Goal: Task Accomplishment & Management: Manage account settings

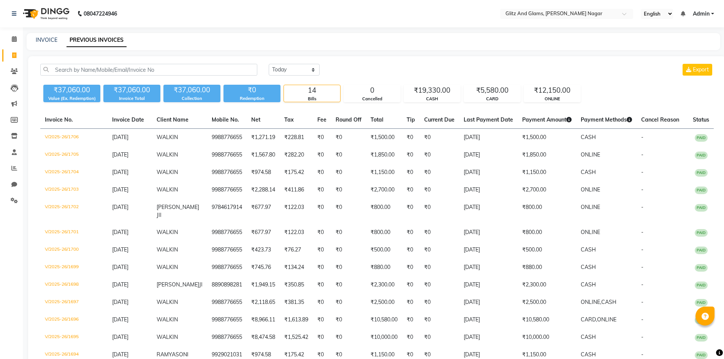
select select "[DATE]"
click at [15, 137] on icon at bounding box center [14, 136] width 6 height 6
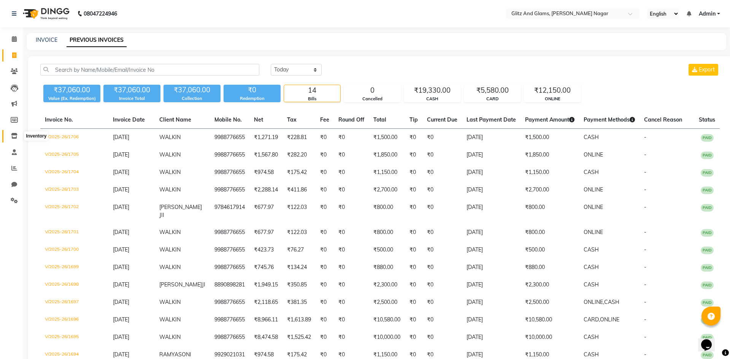
select select
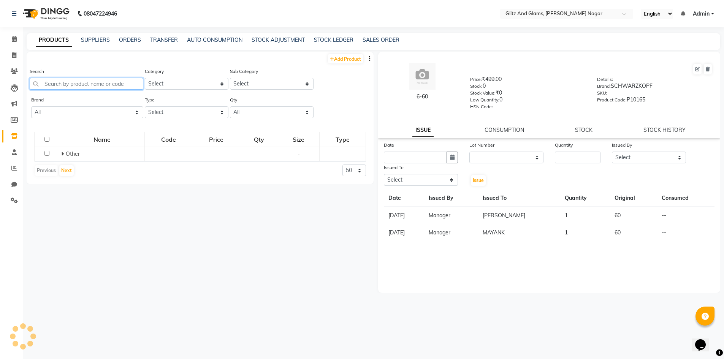
click at [90, 85] on input "text" at bounding box center [87, 84] width 114 height 12
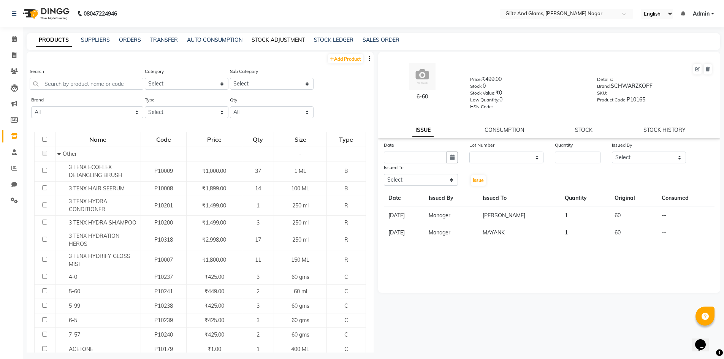
click at [270, 40] on link "STOCK ADJUSTMENT" at bounding box center [278, 39] width 53 height 7
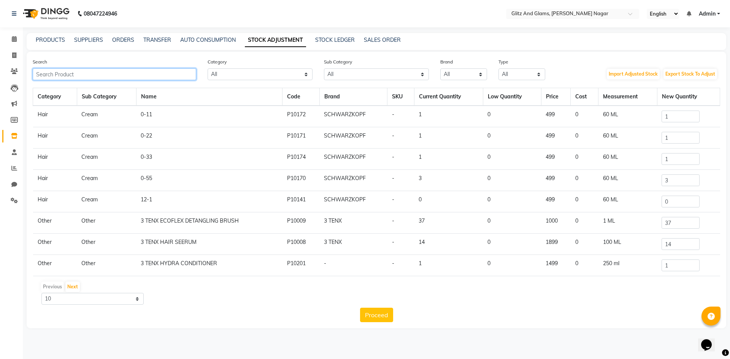
click at [127, 74] on input "text" at bounding box center [114, 74] width 163 height 12
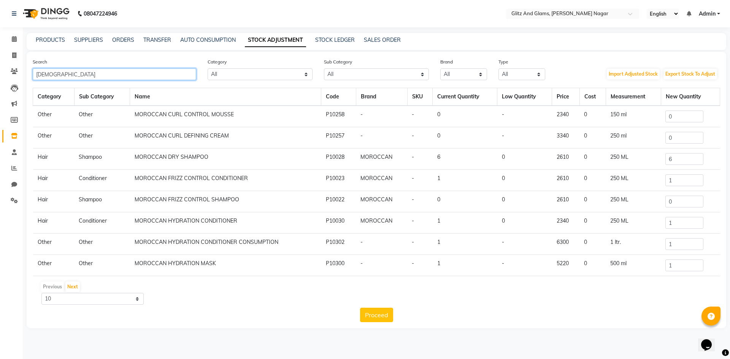
type input "[DEMOGRAPHIC_DATA]"
click at [678, 115] on input "0" at bounding box center [684, 117] width 38 height 12
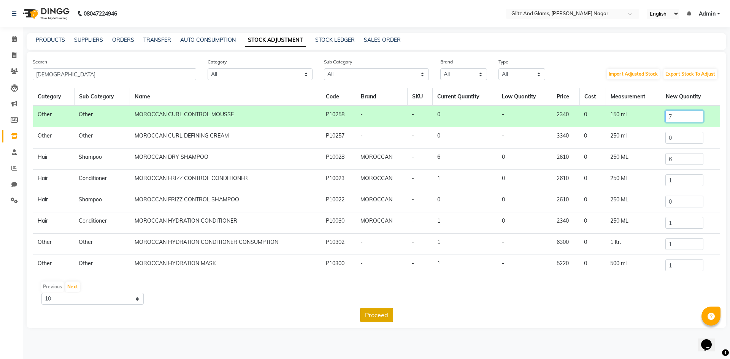
type input "7"
click at [377, 313] on button "Proceed" at bounding box center [376, 315] width 33 height 14
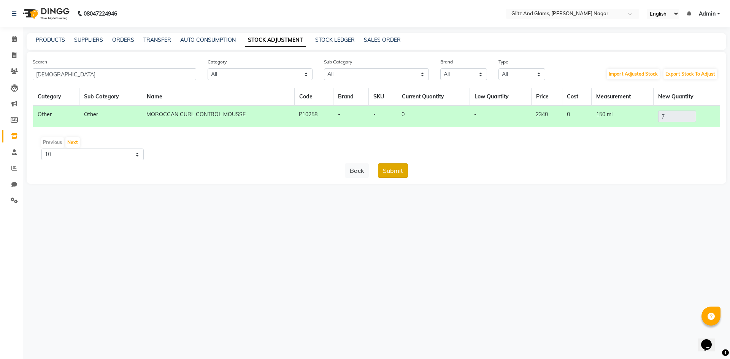
click at [397, 173] on button "Submit" at bounding box center [393, 170] width 30 height 14
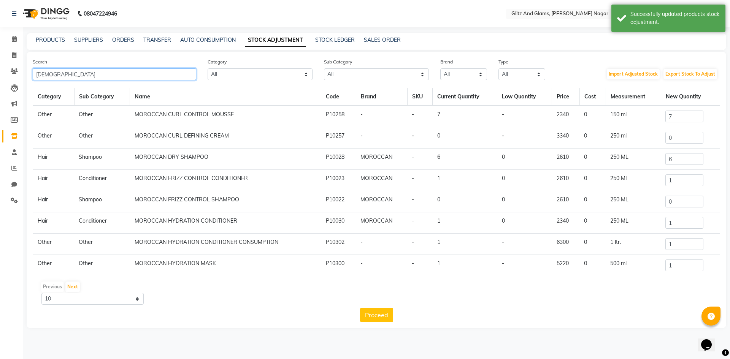
click at [154, 71] on input "[DEMOGRAPHIC_DATA]" at bounding box center [114, 74] width 163 height 12
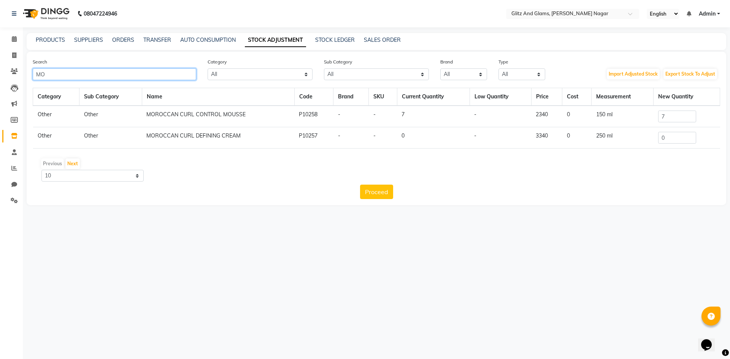
type input "M"
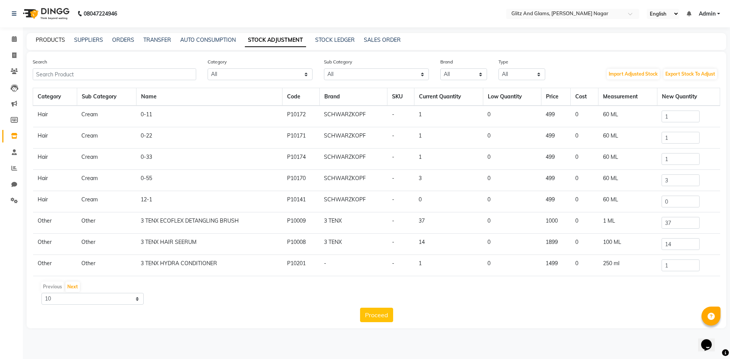
click at [52, 42] on link "PRODUCTS" at bounding box center [50, 39] width 29 height 7
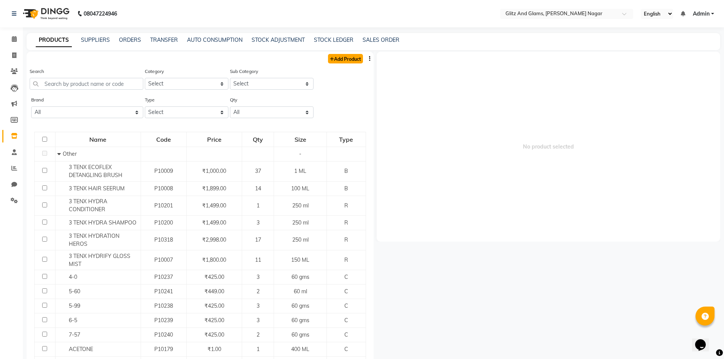
click at [357, 59] on link "Add Product" at bounding box center [345, 59] width 35 height 10
select select "true"
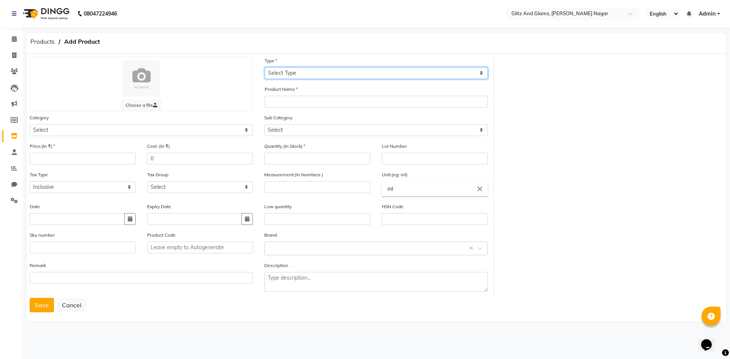
click at [290, 73] on select "Select Type Both Retail Consumable" at bounding box center [376, 73] width 223 height 12
select select "R"
click at [265, 67] on select "Select Type Both Retail Consumable" at bounding box center [376, 73] width 223 height 12
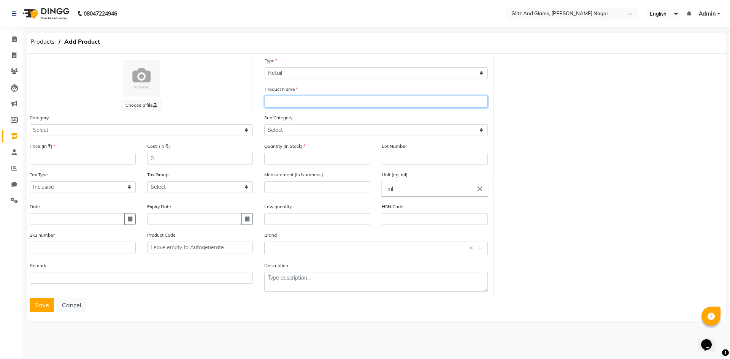
click at [316, 101] on input "text" at bounding box center [376, 102] width 223 height 12
type input "MOROCCAN CURL CONTROL SHAMPOO"
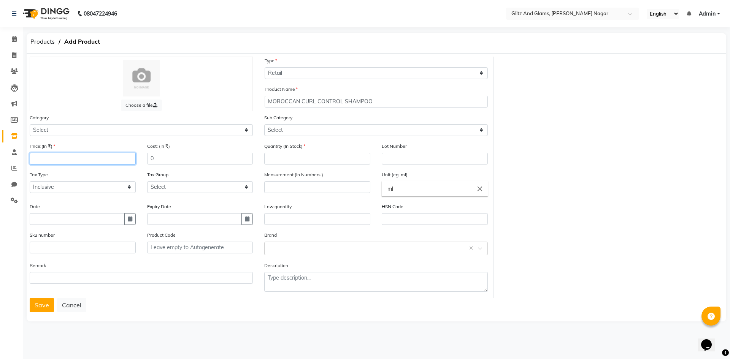
click at [51, 159] on input "number" at bounding box center [83, 159] width 106 height 12
type input "2610"
click at [289, 156] on input "number" at bounding box center [317, 159] width 106 height 12
type input "7"
click at [326, 187] on input "number" at bounding box center [317, 187] width 106 height 12
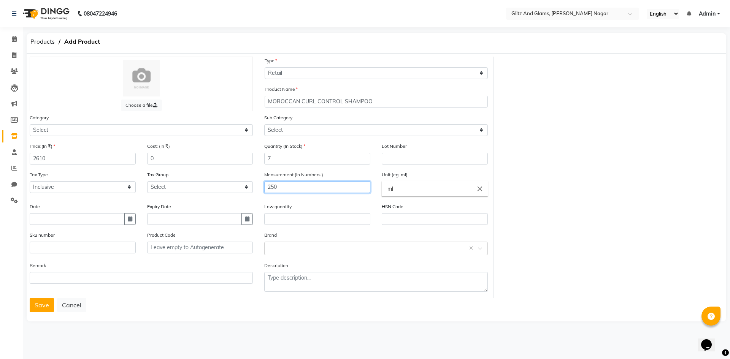
type input "250"
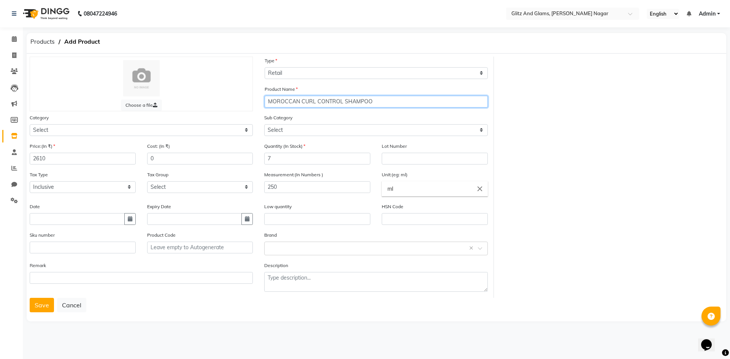
drag, startPoint x: 386, startPoint y: 97, endPoint x: 176, endPoint y: 120, distance: 211.8
click at [171, 120] on div "Choose a file Type Select Type Both Retail Consumable Product Name MOROCCAN CUR…" at bounding box center [259, 177] width 470 height 241
drag, startPoint x: 36, startPoint y: 306, endPoint x: 40, endPoint y: 303, distance: 4.3
click at [37, 304] on button "Save" at bounding box center [42, 305] width 24 height 14
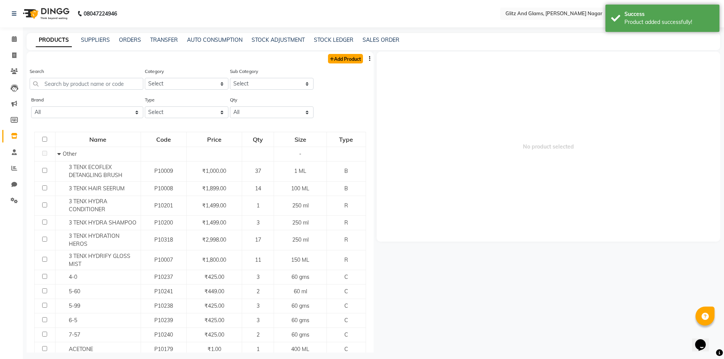
click at [347, 60] on link "Add Product" at bounding box center [345, 59] width 35 height 10
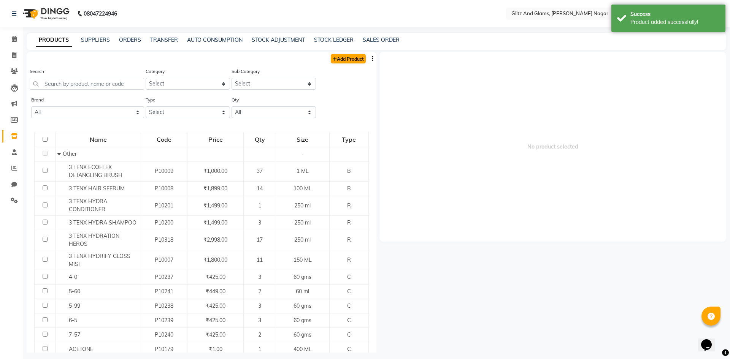
select select "true"
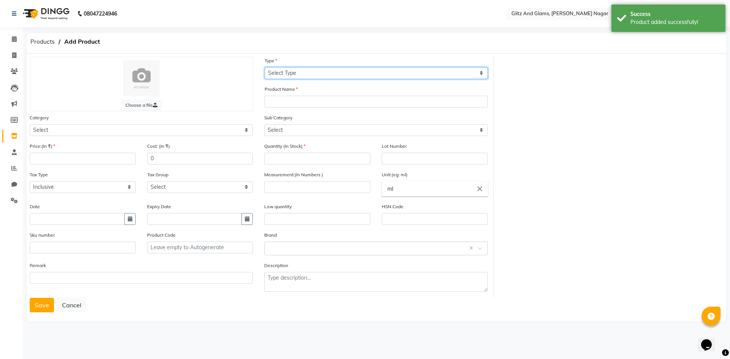
click at [316, 76] on select "Select Type Both Retail Consumable" at bounding box center [376, 73] width 223 height 12
select select "R"
click at [265, 67] on select "Select Type Both Retail Consumable" at bounding box center [376, 73] width 223 height 12
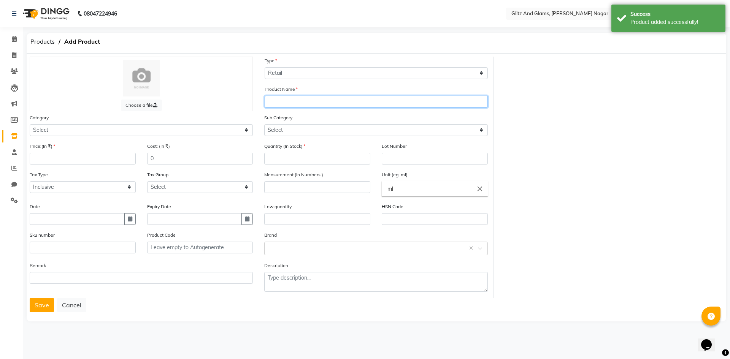
click at [318, 102] on input "text" at bounding box center [376, 102] width 223 height 12
paste input "MOROCCAN CURL CONTROL SHAMPOO"
click at [389, 101] on input "MOROCCAN CURL CONTROL SHAMPOO" at bounding box center [376, 102] width 223 height 12
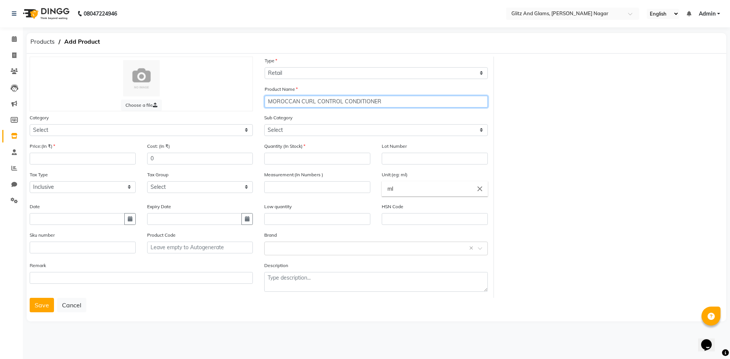
type input "MOROCCAN CURL CONTROL CONDITIONER"
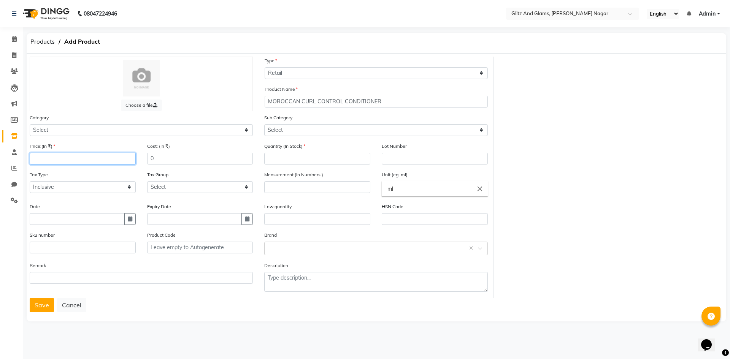
click at [106, 156] on input "number" at bounding box center [83, 159] width 106 height 12
type input "2610"
click at [279, 157] on input "number" at bounding box center [317, 159] width 106 height 12
type input "7"
drag, startPoint x: 288, startPoint y: 186, endPoint x: 282, endPoint y: 184, distance: 6.4
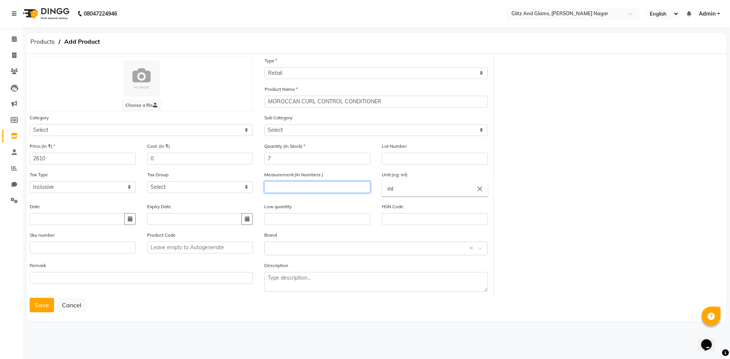
click at [288, 186] on input "number" at bounding box center [317, 187] width 106 height 12
type input "250"
click at [36, 305] on button "Save" at bounding box center [42, 305] width 24 height 14
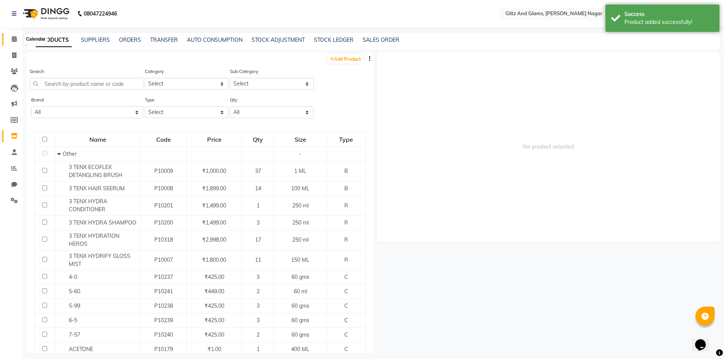
click at [10, 39] on span at bounding box center [14, 39] width 13 height 9
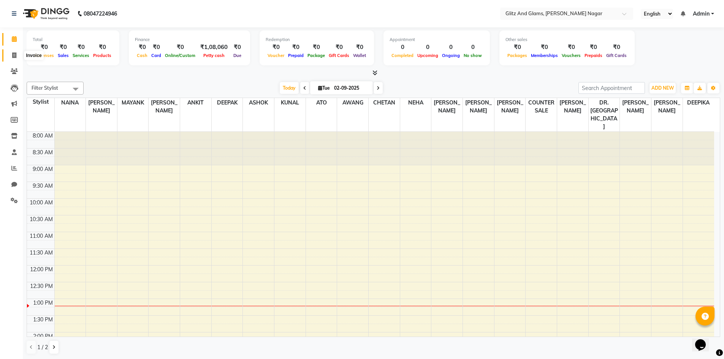
click at [13, 52] on icon at bounding box center [14, 55] width 4 height 6
select select "service"
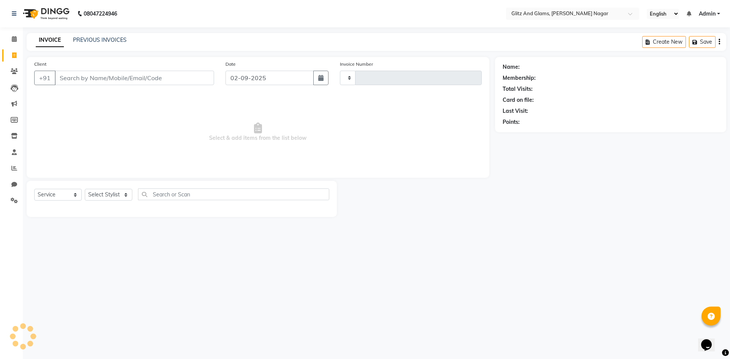
type input "1707"
select select "8316"
click at [90, 40] on link "PREVIOUS INVOICES" at bounding box center [100, 39] width 54 height 7
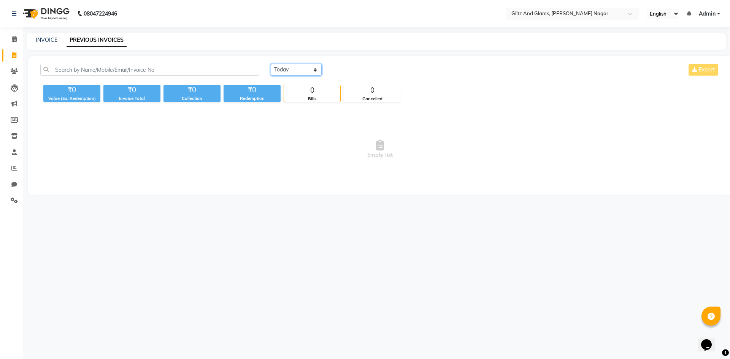
click at [301, 73] on select "[DATE] [DATE] Custom Range" at bounding box center [296, 70] width 51 height 12
select select "range"
click at [271, 64] on select "[DATE] [DATE] Custom Range" at bounding box center [296, 70] width 51 height 12
click at [361, 68] on input "02-09-2025" at bounding box center [357, 70] width 53 height 11
select select "9"
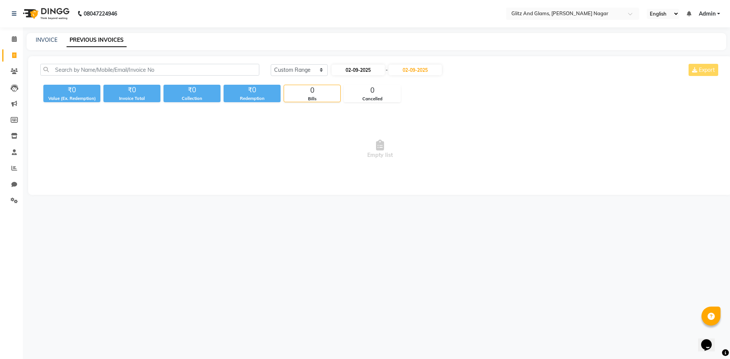
select select "2025"
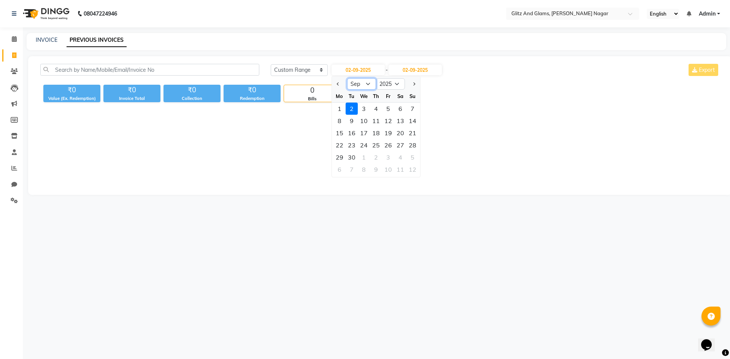
click at [356, 79] on select "Jan Feb Mar Apr May Jun [DATE] Aug Sep Oct Nov Dec" at bounding box center [361, 83] width 29 height 11
select select "8"
click at [347, 78] on select "Jan Feb Mar Apr May Jun [DATE] Aug Sep Oct Nov Dec" at bounding box center [361, 83] width 29 height 11
click at [387, 109] on div "1" at bounding box center [388, 109] width 12 height 12
type input "[DATE]"
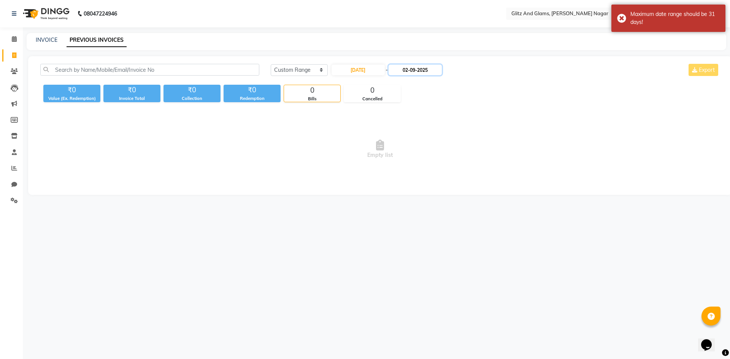
click at [402, 67] on input "02-09-2025" at bounding box center [414, 70] width 53 height 11
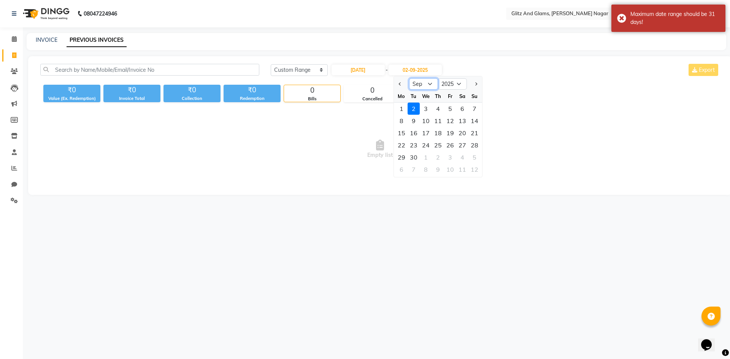
click at [416, 86] on select "Aug Sep Oct Nov Dec" at bounding box center [423, 83] width 29 height 11
select select "8"
click at [409, 78] on select "Aug Sep Oct Nov Dec" at bounding box center [423, 83] width 29 height 11
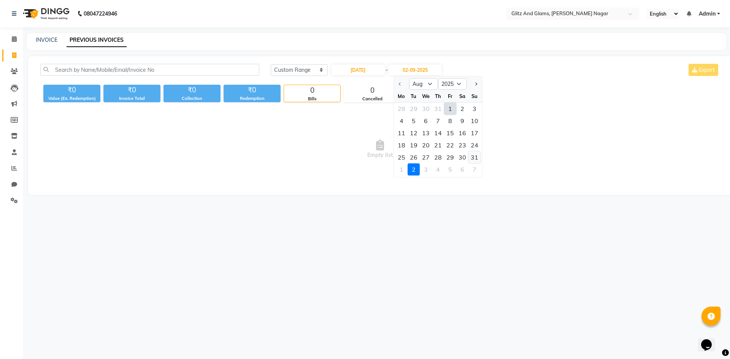
click at [474, 154] on div "31" at bounding box center [474, 157] width 12 height 12
type input "[DATE]"
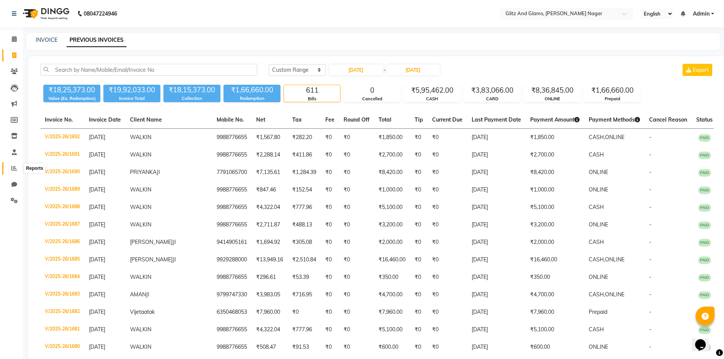
click at [11, 169] on icon at bounding box center [14, 168] width 6 height 6
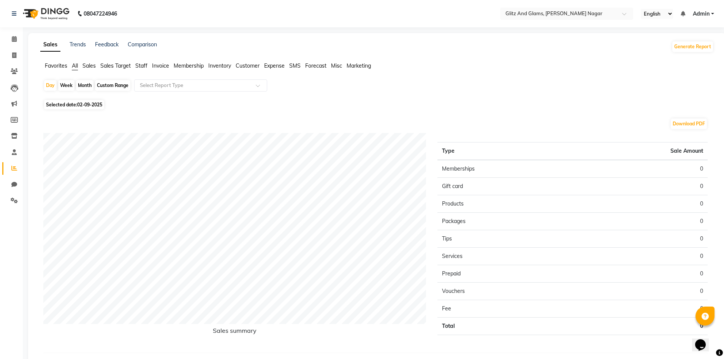
click at [145, 67] on span "Staff" at bounding box center [141, 65] width 12 height 7
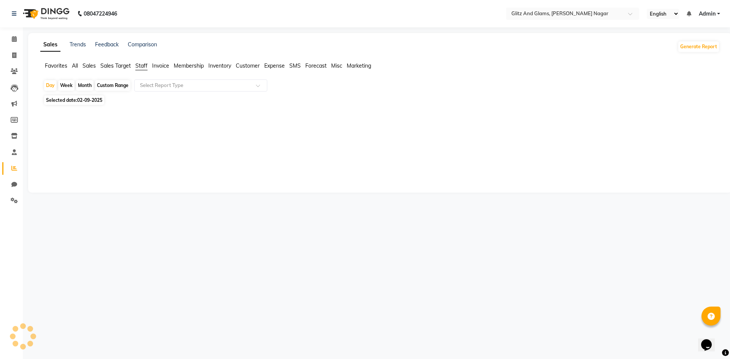
click at [116, 84] on div "Custom Range" at bounding box center [112, 85] width 35 height 11
select select "9"
select select "2025"
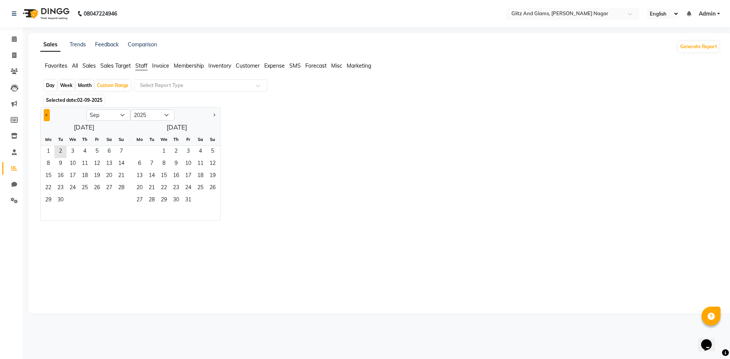
click at [46, 112] on button "Previous month" at bounding box center [47, 115] width 6 height 12
select select "8"
click at [98, 150] on span "1" at bounding box center [97, 152] width 12 height 12
click at [119, 196] on span "31" at bounding box center [121, 201] width 12 height 12
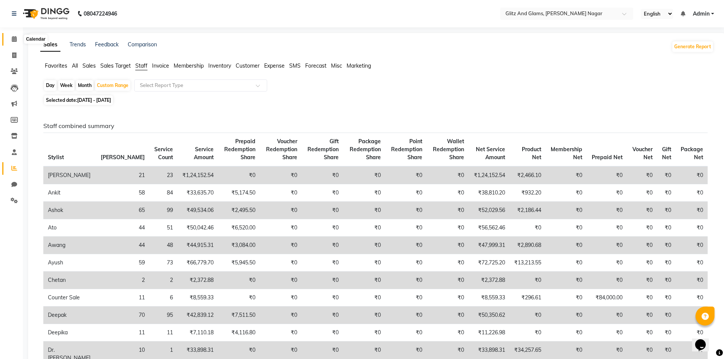
click at [17, 36] on span at bounding box center [14, 39] width 13 height 9
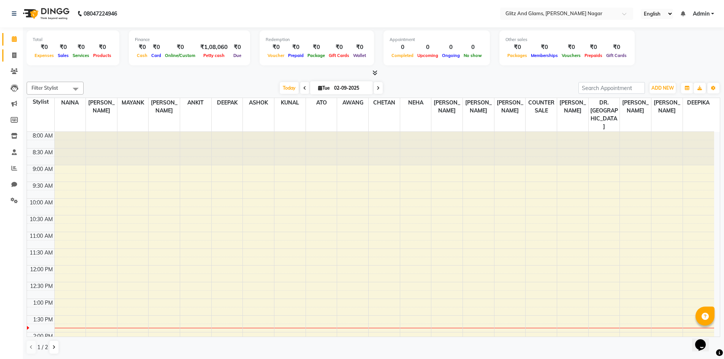
click at [11, 60] on link "Invoice" at bounding box center [11, 55] width 18 height 13
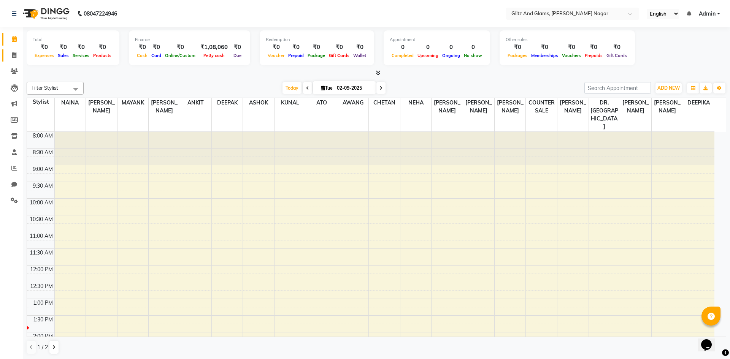
select select "service"
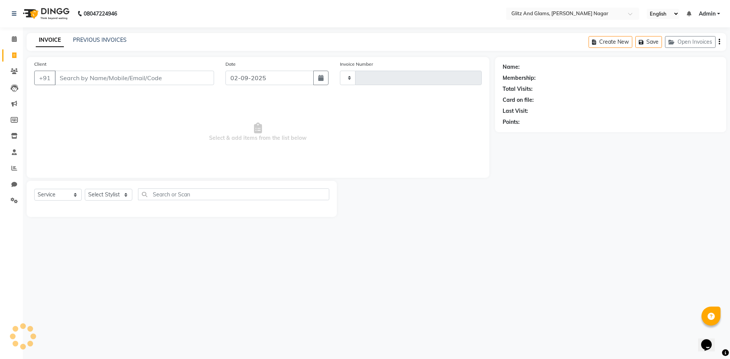
type input "1707"
select select "8316"
click at [104, 40] on link "PREVIOUS INVOICES" at bounding box center [100, 39] width 54 height 7
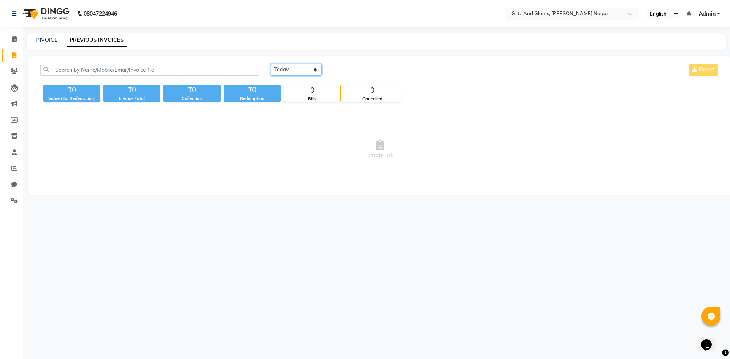
click at [281, 70] on select "[DATE] [DATE] Custom Range" at bounding box center [296, 70] width 51 height 12
select select "range"
click at [271, 64] on select "[DATE] [DATE] Custom Range" at bounding box center [296, 70] width 51 height 12
click at [357, 69] on input "02-09-2025" at bounding box center [357, 70] width 53 height 11
select select "9"
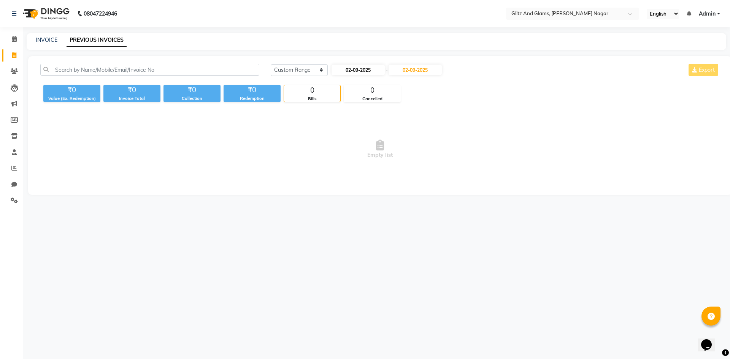
select select "2025"
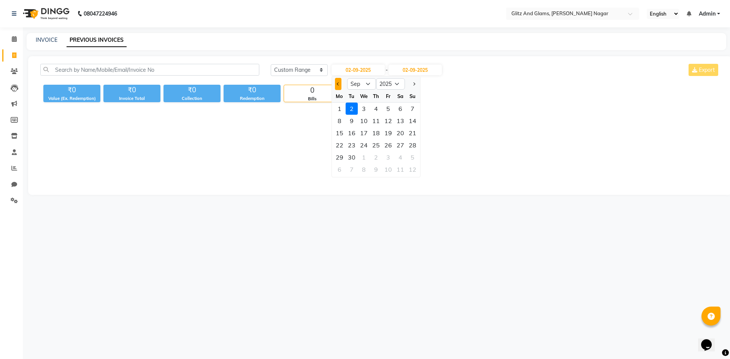
click at [339, 88] on button "Previous month" at bounding box center [338, 84] width 6 height 12
select select "8"
click at [355, 154] on div "26" at bounding box center [351, 157] width 12 height 12
type input "[DATE]"
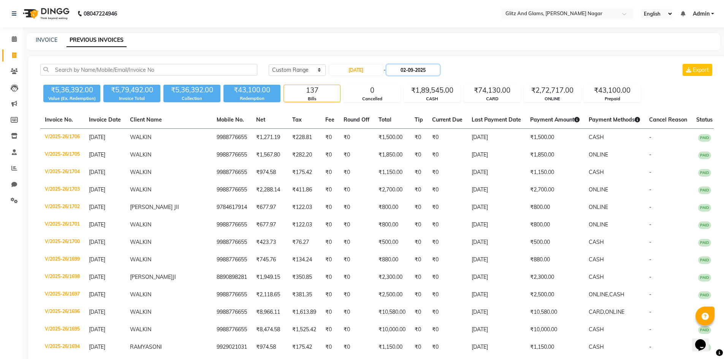
click at [412, 73] on input "02-09-2025" at bounding box center [413, 70] width 53 height 11
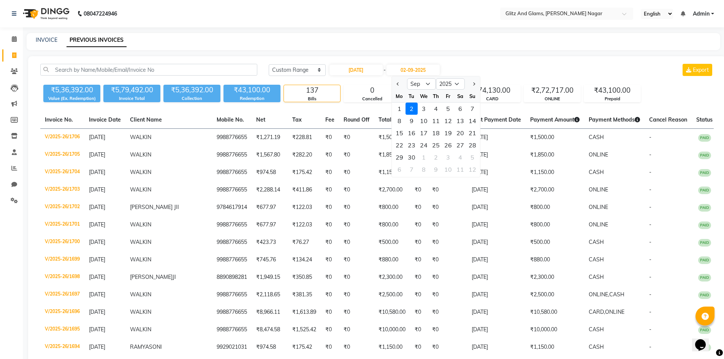
click at [399, 85] on button "Previous month" at bounding box center [398, 84] width 6 height 12
select select "8"
click at [408, 156] on div "26" at bounding box center [412, 157] width 12 height 12
type input "[DATE]"
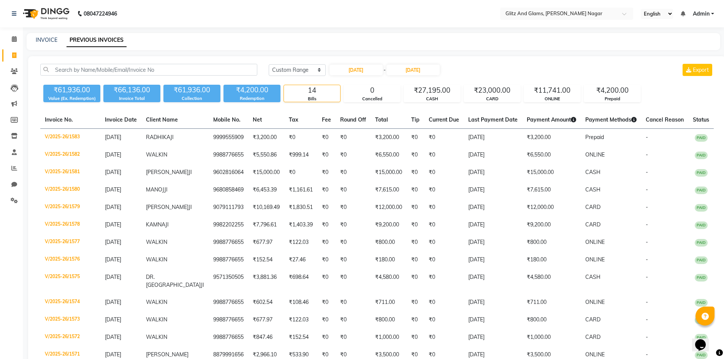
click at [512, 71] on div "[DATE] [DATE] Custom Range [DATE] - [DATE] Export" at bounding box center [491, 70] width 445 height 12
drag, startPoint x: 413, startPoint y: 89, endPoint x: 460, endPoint y: 92, distance: 47.2
click at [460, 92] on div "₹27,195.00" at bounding box center [432, 90] width 56 height 11
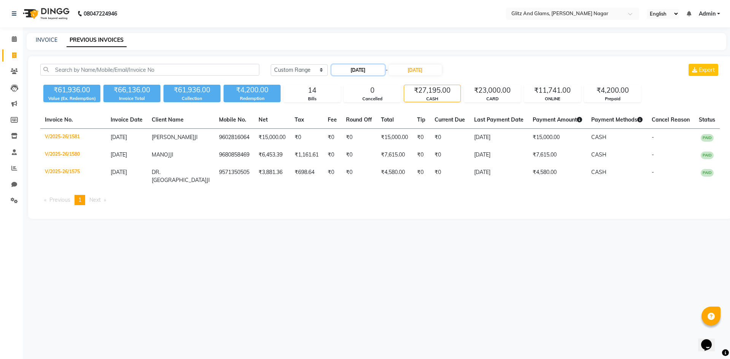
click at [360, 71] on input "[DATE]" at bounding box center [357, 70] width 53 height 11
select select "8"
select select "2025"
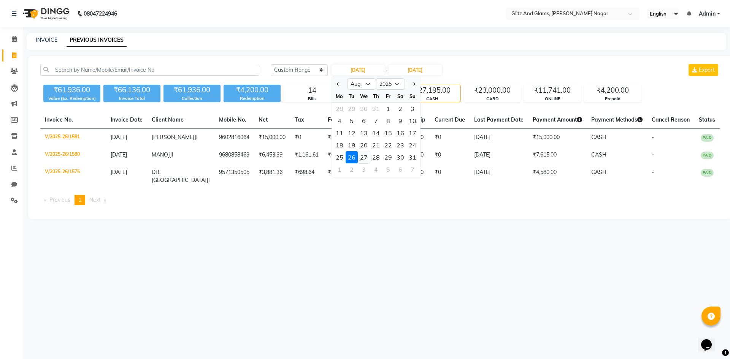
click at [367, 155] on div "27" at bounding box center [364, 157] width 12 height 12
type input "[DATE]"
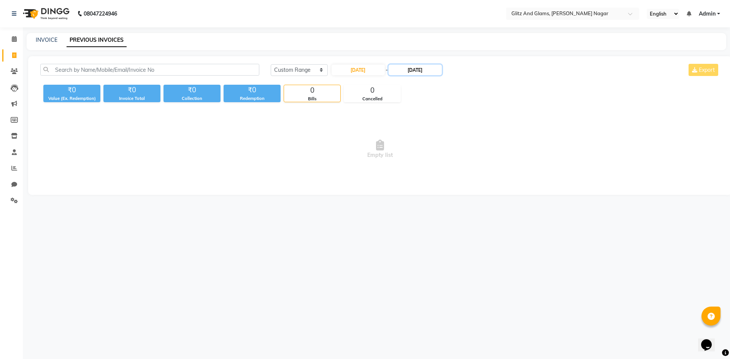
click at [407, 70] on input "[DATE]" at bounding box center [414, 70] width 53 height 11
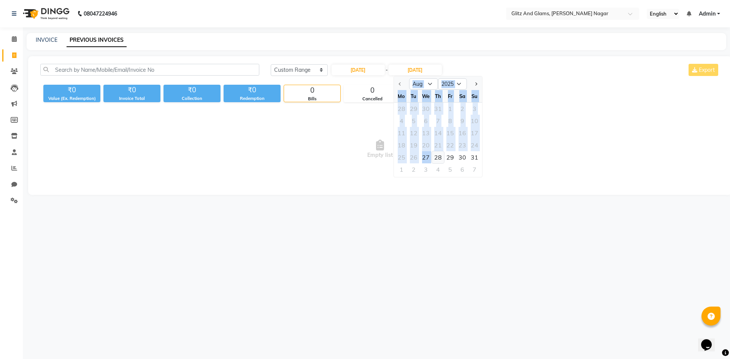
drag, startPoint x: 399, startPoint y: 86, endPoint x: 434, endPoint y: 157, distance: 79.7
click at [434, 157] on ngb-datepicker "Aug Sep Oct Nov [DATE] 2026 2027 2028 2029 2030 2031 2032 2033 2034 2035 Mo Tu …" at bounding box center [437, 126] width 89 height 101
click at [427, 158] on div "27" at bounding box center [426, 157] width 12 height 12
type input "[DATE]"
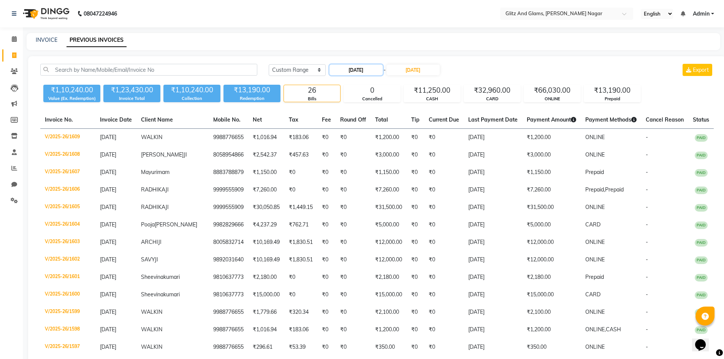
click at [365, 72] on input "[DATE]" at bounding box center [356, 70] width 53 height 11
select select "8"
select select "2025"
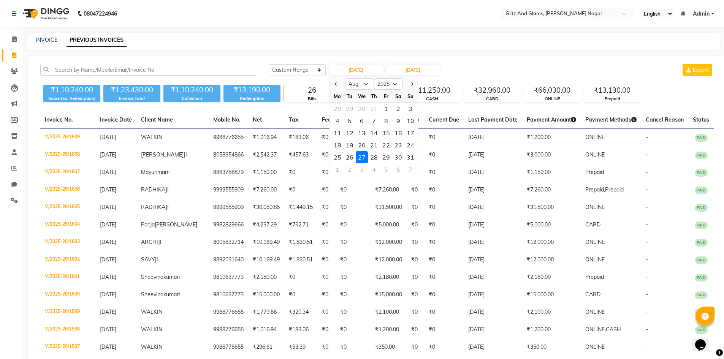
click at [471, 65] on div "[DATE] [DATE] Custom Range [DATE] Jan Feb Mar Apr May Jun [DATE] Aug Sep Oct No…" at bounding box center [491, 70] width 445 height 12
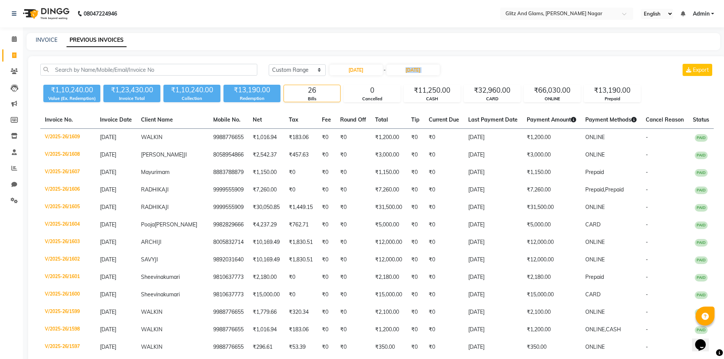
drag, startPoint x: 469, startPoint y: 67, endPoint x: 729, endPoint y: 76, distance: 260.5
click at [724, 76] on html "08047224946 Select Location × Glitz And Glams, [PERSON_NAME] Nagar English ENGL…" at bounding box center [362, 179] width 724 height 359
click at [14, 41] on icon at bounding box center [14, 39] width 5 height 6
